Goal: Find specific page/section: Find specific page/section

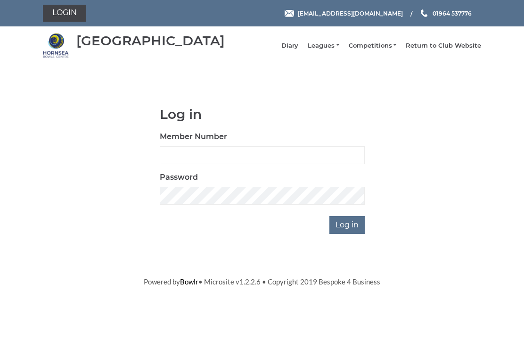
scroll to position [71, 0]
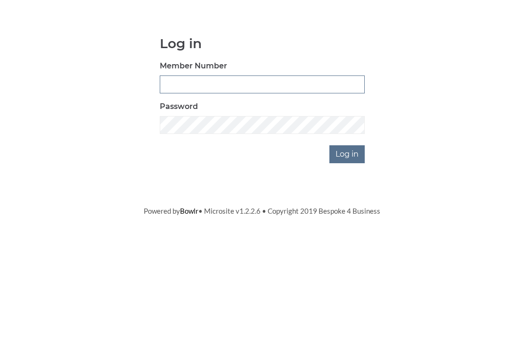
type input "0948"
click at [348, 216] on input "Log in" at bounding box center [347, 225] width 35 height 18
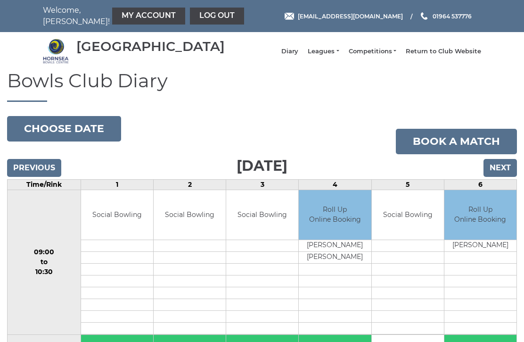
click at [332, 56] on link "Leagues" at bounding box center [323, 51] width 31 height 8
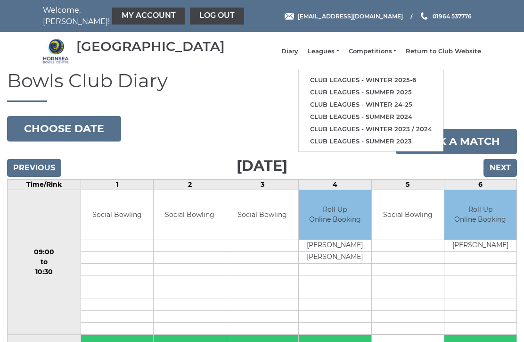
click at [354, 86] on link "Club leagues - Winter 2025-6" at bounding box center [371, 80] width 145 height 12
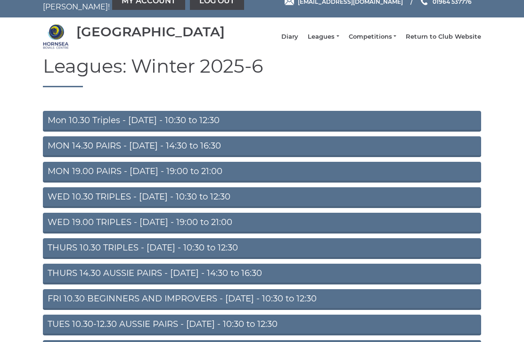
scroll to position [15, 0]
click at [146, 307] on link "FRI 10.30 BEGINNERS AND IMPROVERS - Friday - 10:30 to 12:30" at bounding box center [262, 299] width 439 height 21
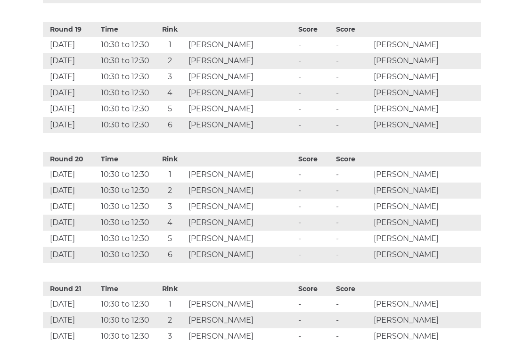
scroll to position [2827, 0]
